Goal: Transaction & Acquisition: Purchase product/service

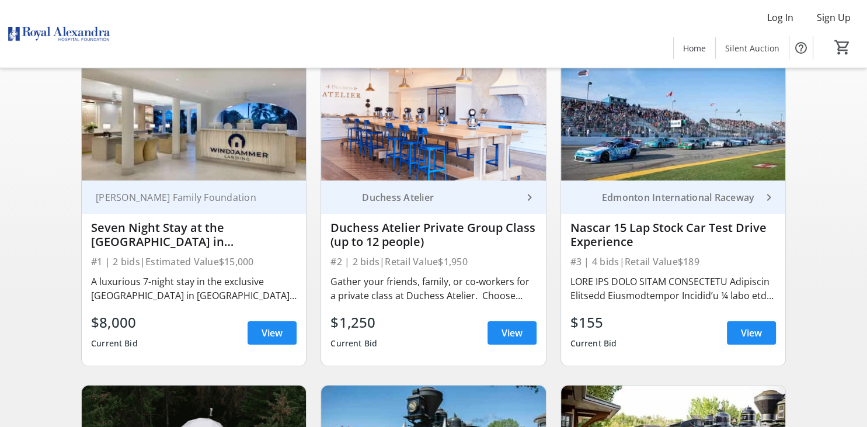
scroll to position [123, 0]
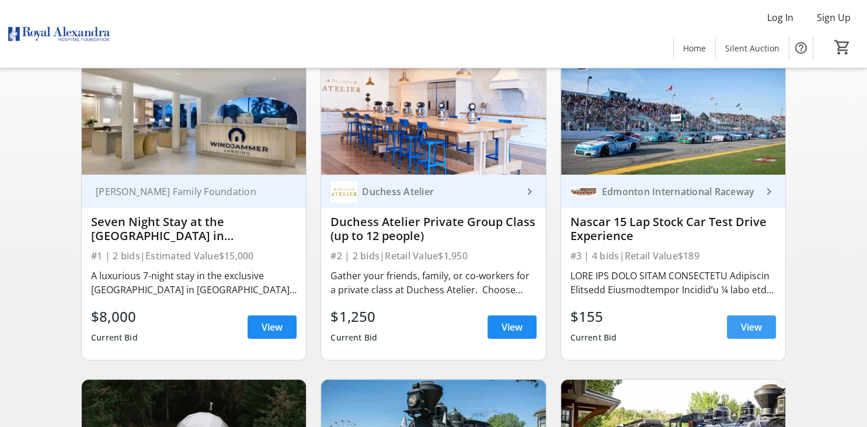
click at [764, 323] on span at bounding box center [751, 327] width 49 height 28
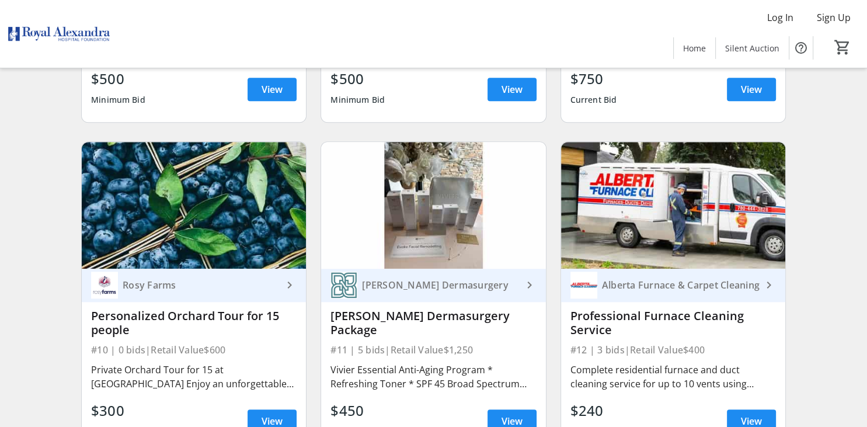
scroll to position [1048, 0]
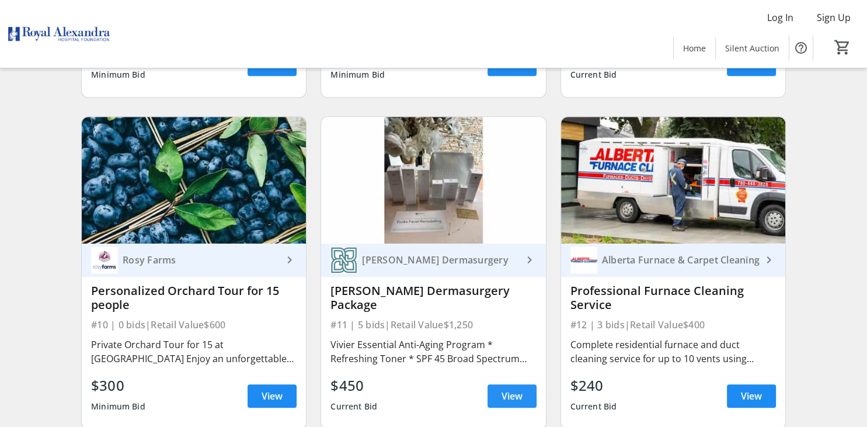
click at [524, 396] on span at bounding box center [511, 396] width 49 height 28
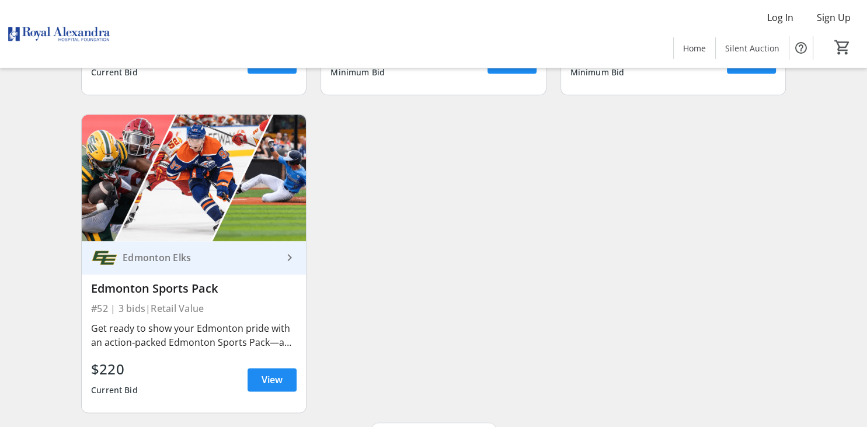
scroll to position [5674, 0]
